Goal: Navigation & Orientation: Find specific page/section

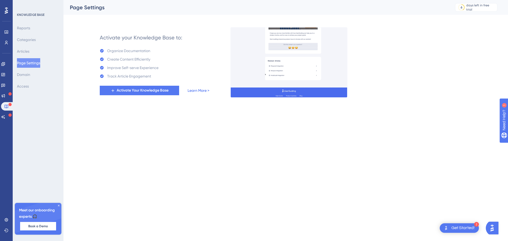
click at [200, 92] on link "Learn More >" at bounding box center [199, 90] width 22 height 6
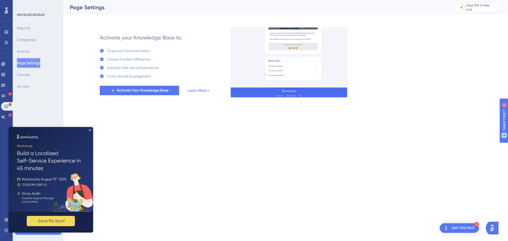
click at [197, 90] on link "Learn More >" at bounding box center [199, 90] width 22 height 6
click at [89, 130] on icon "Close Preview" at bounding box center [90, 130] width 2 height 2
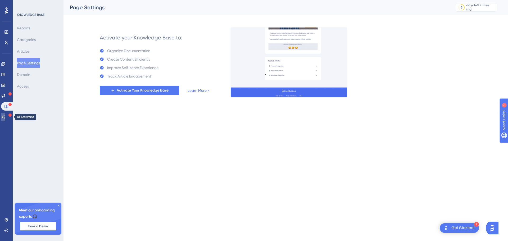
click at [5, 115] on icon at bounding box center [3, 117] width 4 height 4
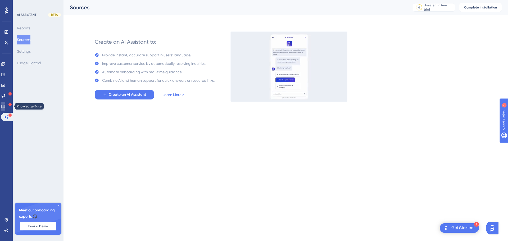
click at [3, 104] on link at bounding box center [3, 106] width 4 height 8
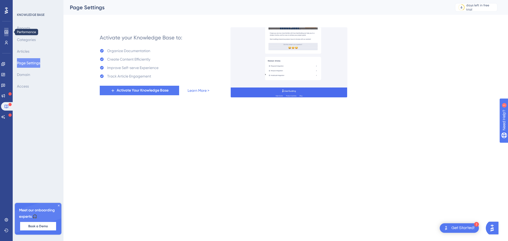
click at [6, 32] on icon at bounding box center [6, 32] width 4 height 4
